Goal: Communication & Community: Answer question/provide support

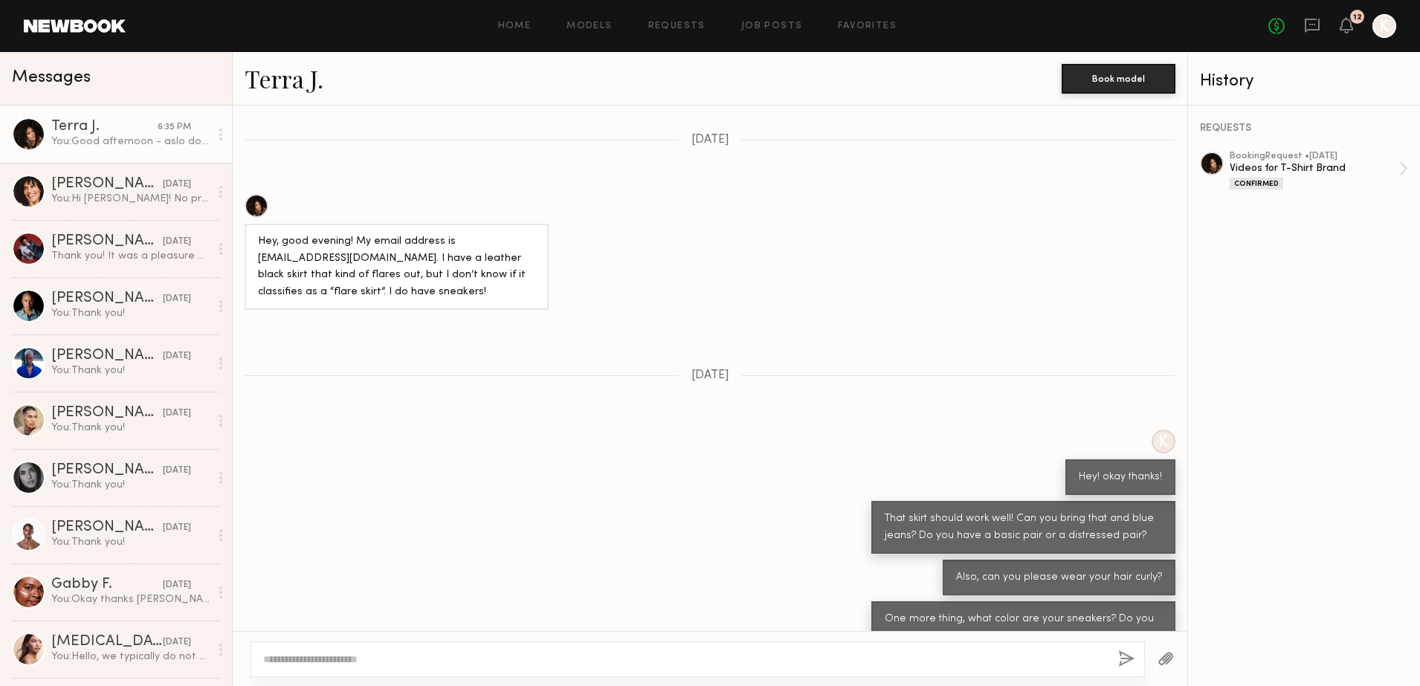
scroll to position [3554, 0]
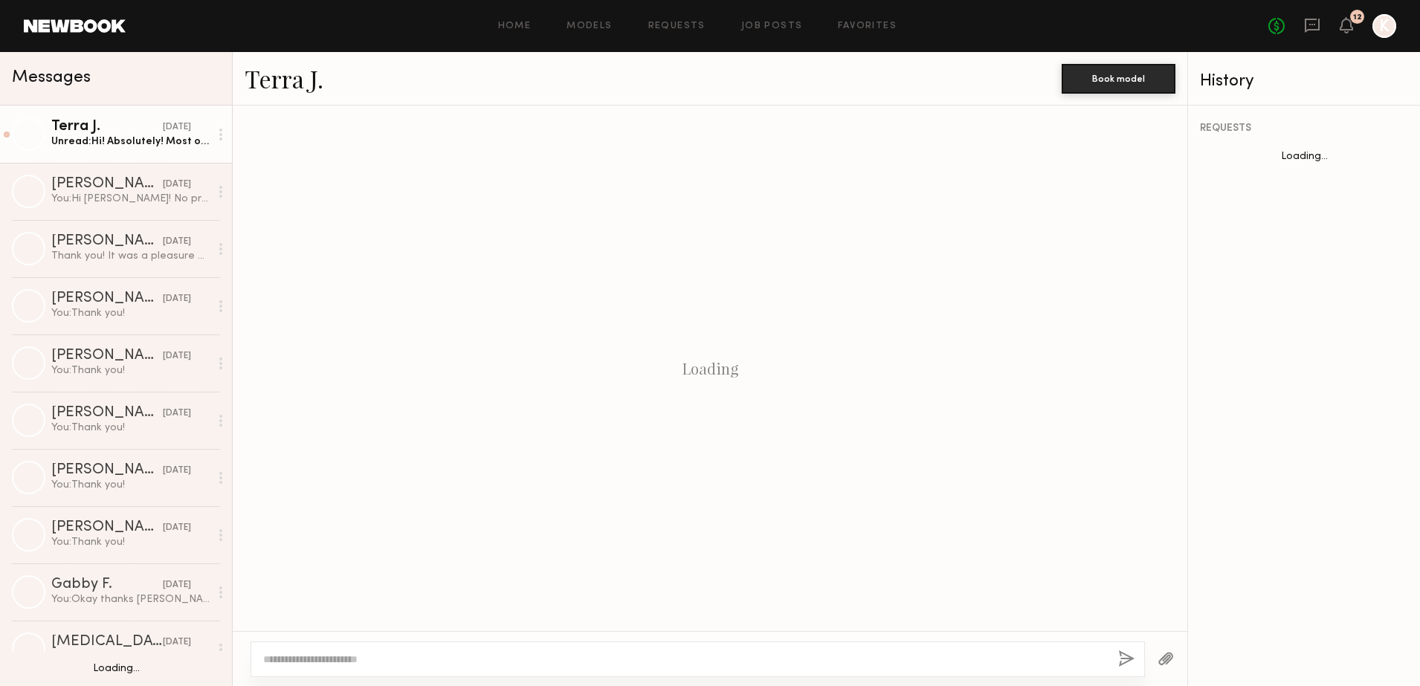
scroll to position [1032, 0]
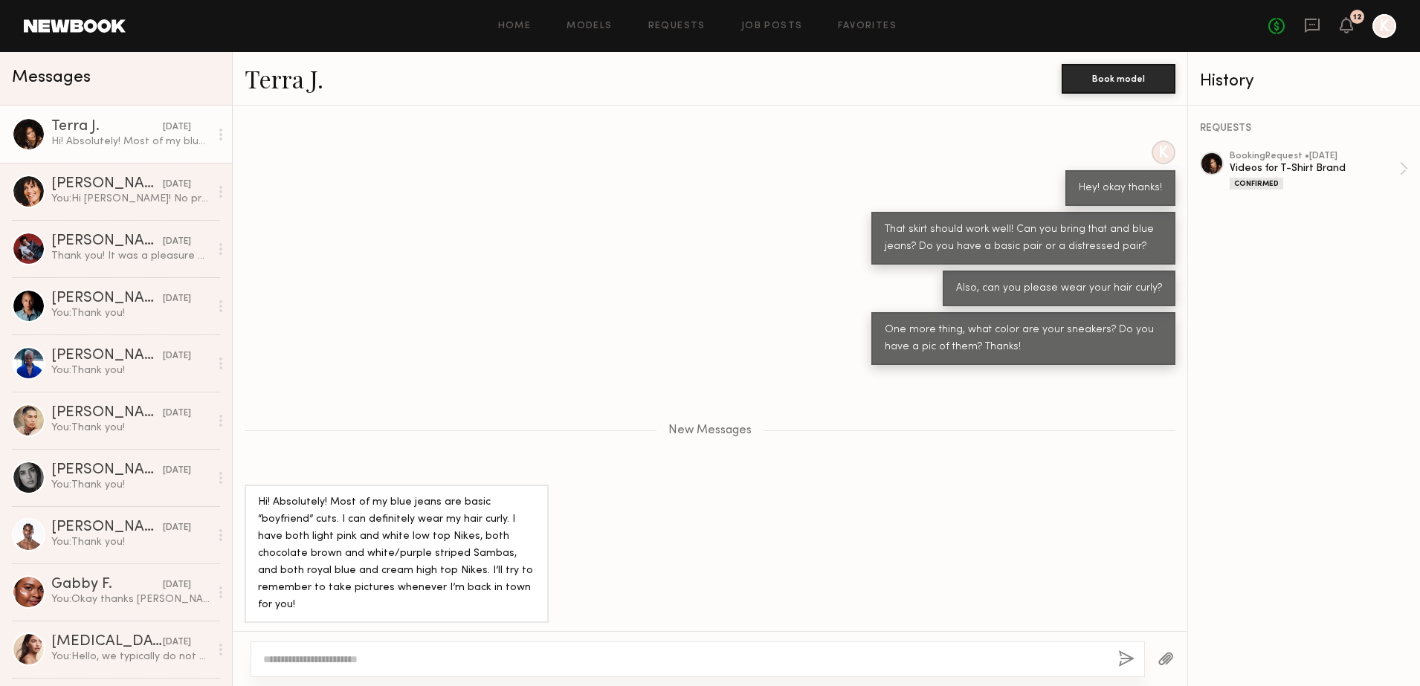
click at [390, 656] on textarea at bounding box center [684, 659] width 843 height 15
click at [396, 661] on textarea at bounding box center [684, 659] width 843 height 15
click at [367, 652] on textarea at bounding box center [684, 659] width 843 height 15
click at [474, 648] on div at bounding box center [698, 660] width 895 height 36
click at [466, 660] on textarea at bounding box center [684, 659] width 843 height 15
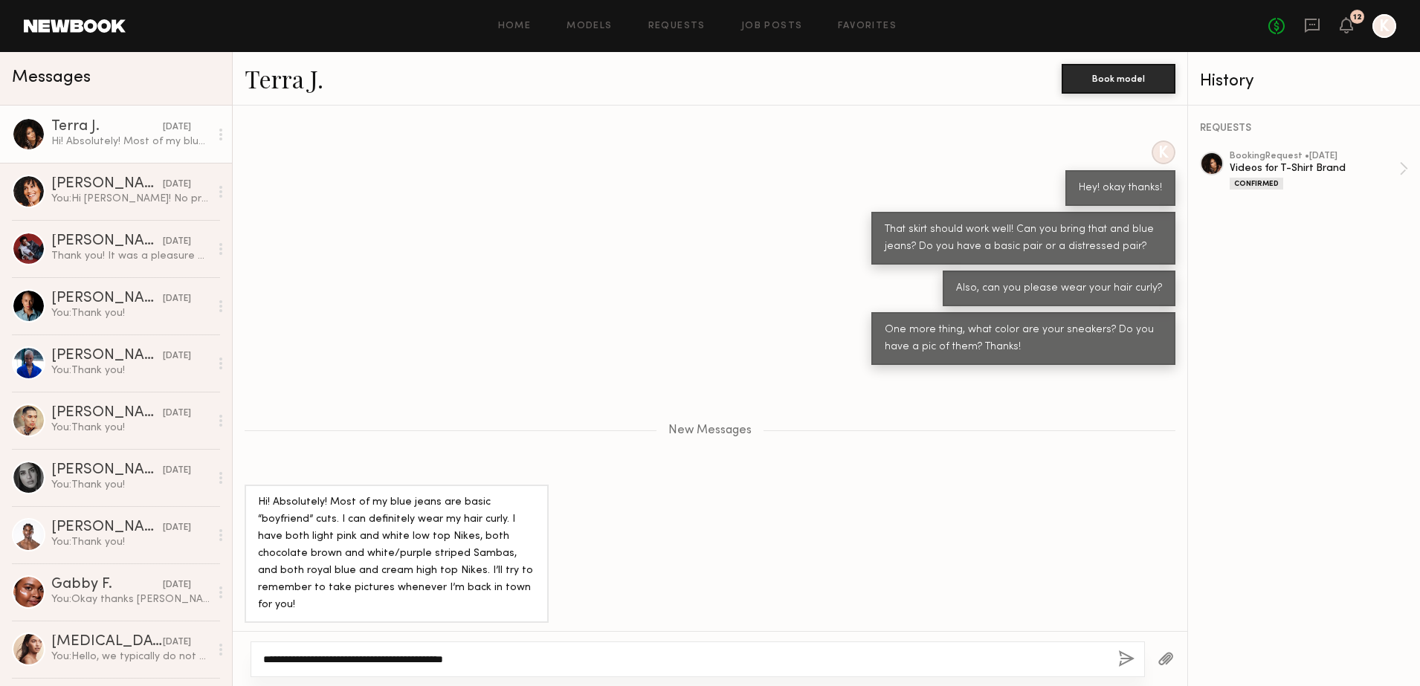
type textarea "**********"
click at [1123, 655] on button "button" at bounding box center [1126, 660] width 16 height 19
